Goal: Find specific page/section: Find specific page/section

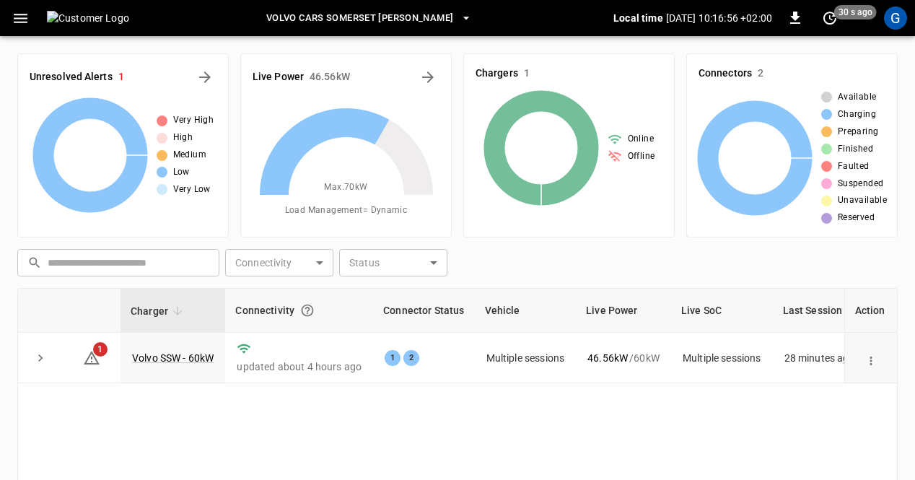
click at [163, 357] on link "Volvo SSW - 60kW" at bounding box center [173, 358] width 82 height 12
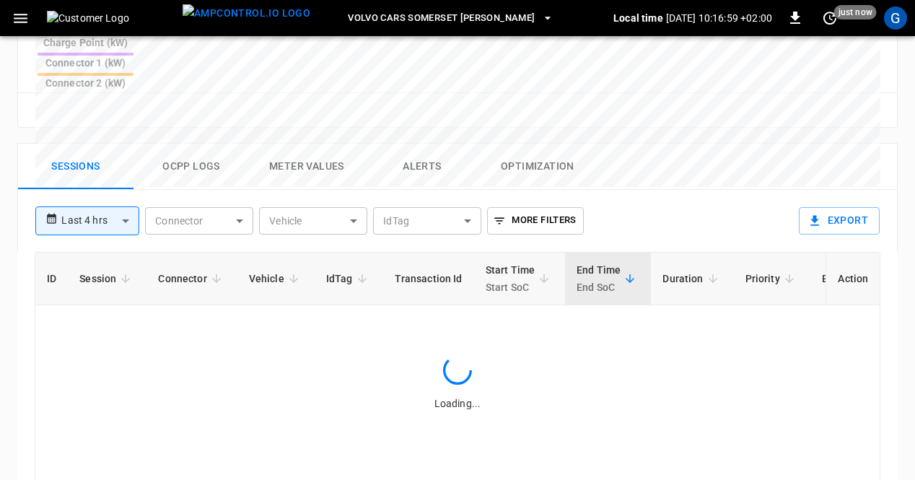
scroll to position [661, 0]
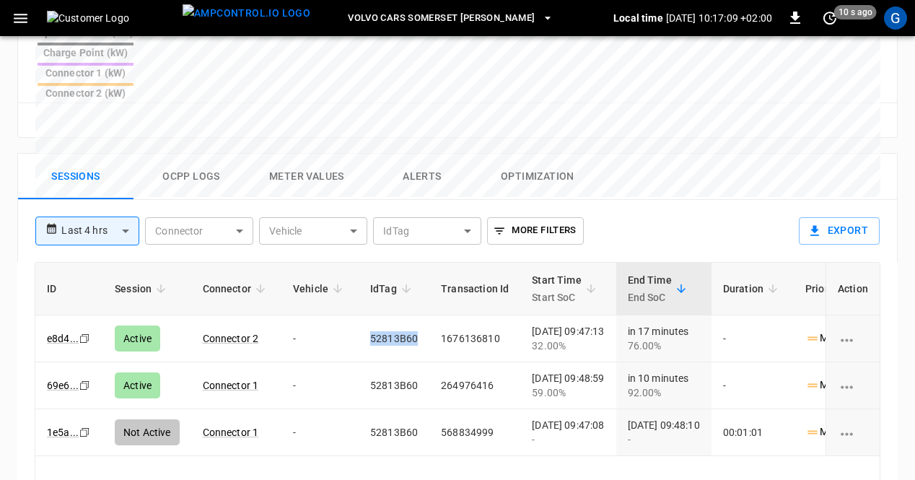
drag, startPoint x: 417, startPoint y: 266, endPoint x: 359, endPoint y: 267, distance: 57.8
click at [359, 315] on td "52813B60" at bounding box center [394, 338] width 71 height 47
copy td "52813B60"
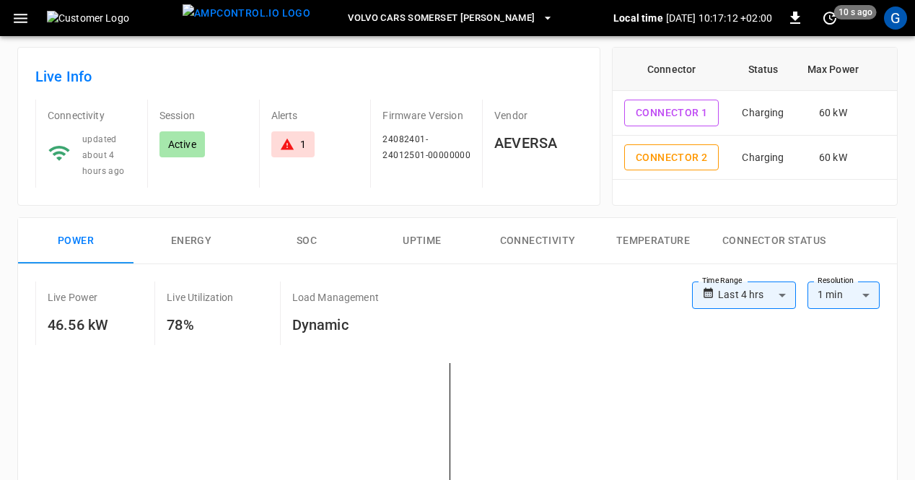
scroll to position [9, 0]
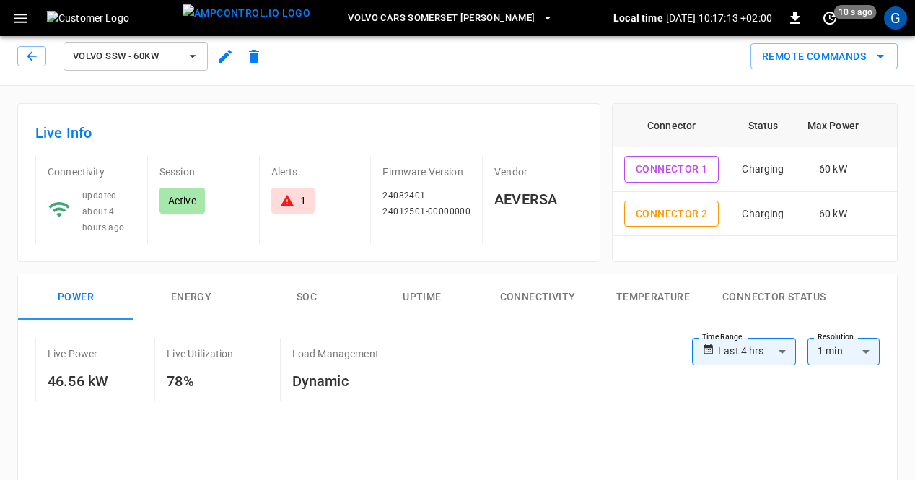
click at [41, 63] on button "button" at bounding box center [31, 56] width 29 height 20
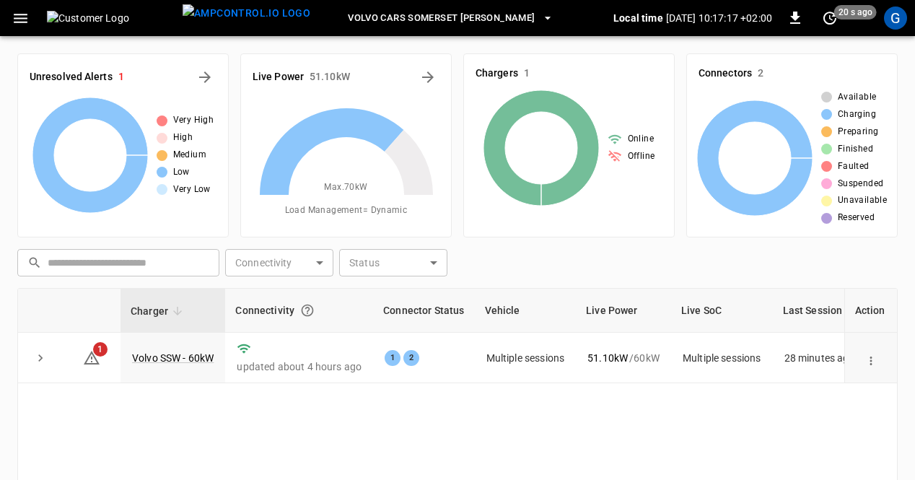
click at [20, 22] on icon "button" at bounding box center [21, 18] width 18 height 18
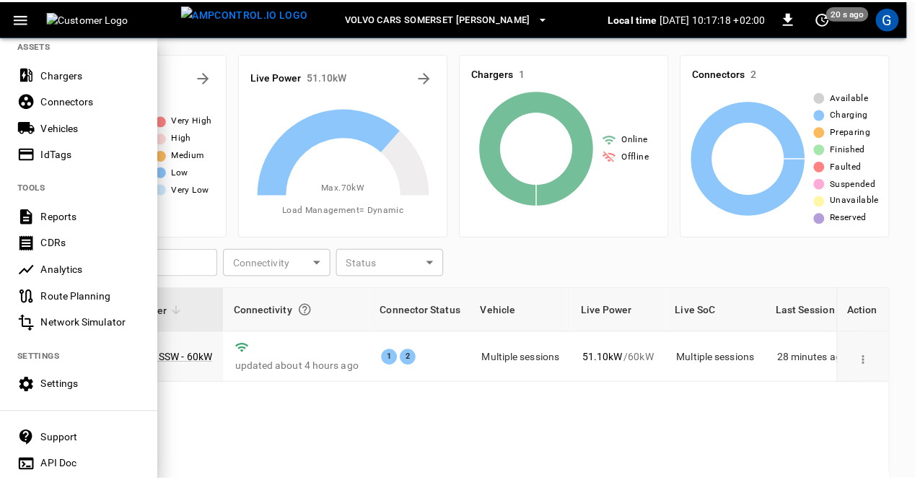
scroll to position [353, 0]
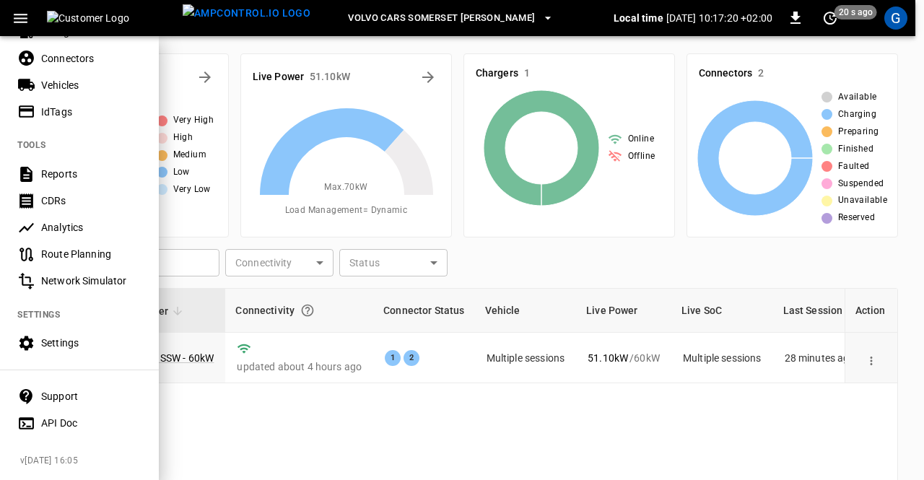
click at [58, 105] on div "IdTags" at bounding box center [91, 112] width 100 height 14
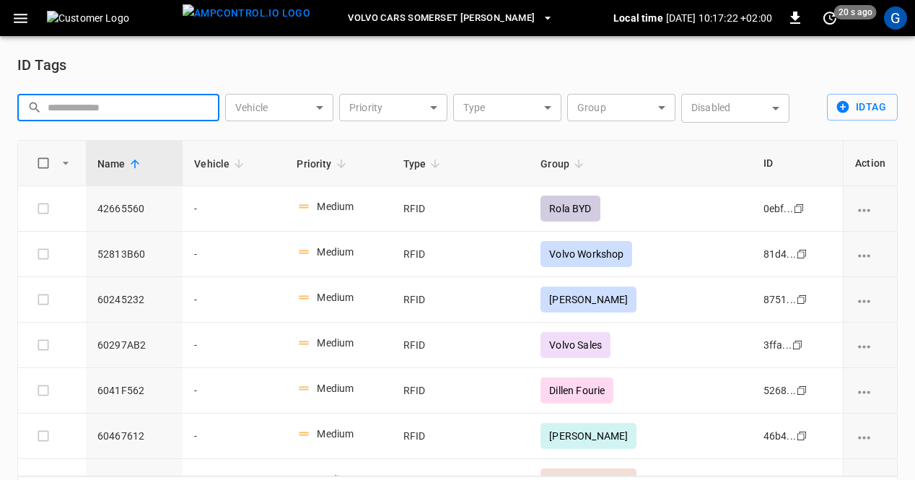
click at [149, 108] on input "text" at bounding box center [129, 107] width 162 height 27
paste input "********"
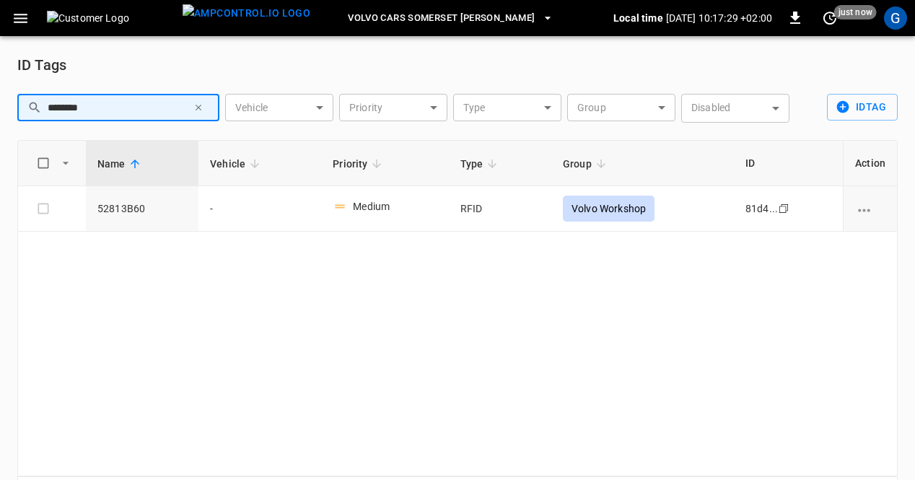
type input "********"
